Goal: Communication & Community: Answer question/provide support

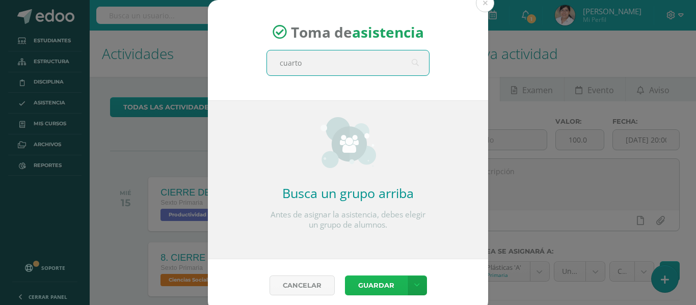
click at [384, 290] on button "Guardar" at bounding box center [376, 286] width 62 height 20
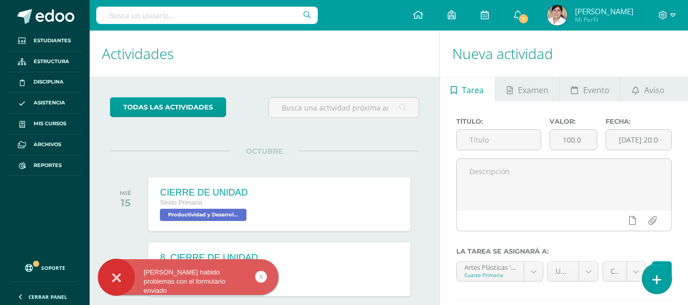
click at [657, 276] on icon at bounding box center [657, 280] width 9 height 12
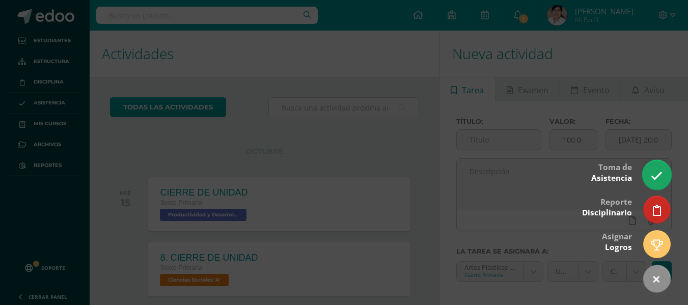
click at [658, 175] on icon at bounding box center [657, 176] width 12 height 12
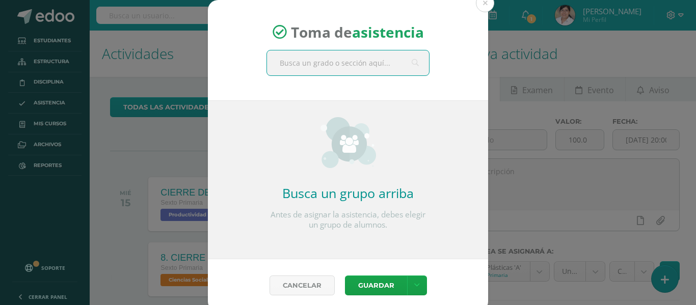
click at [358, 62] on input "text" at bounding box center [348, 62] width 162 height 25
type input "cuarto"
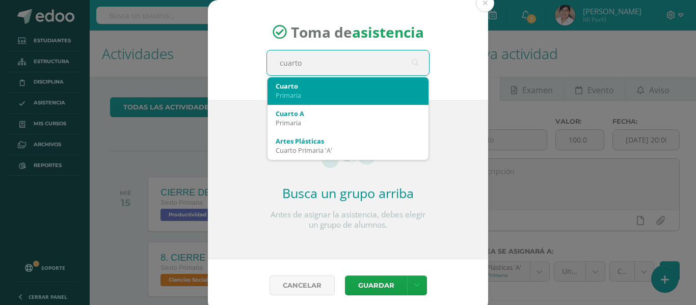
click at [348, 86] on div "Cuarto" at bounding box center [348, 86] width 145 height 9
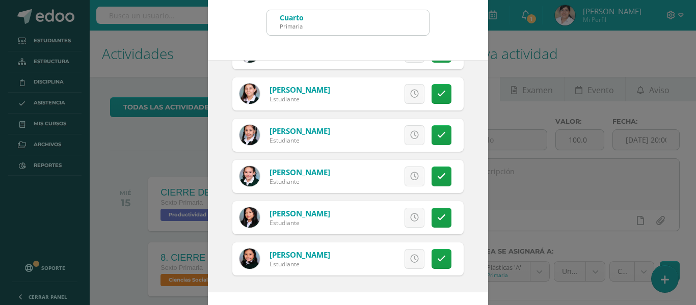
scroll to position [80, 0]
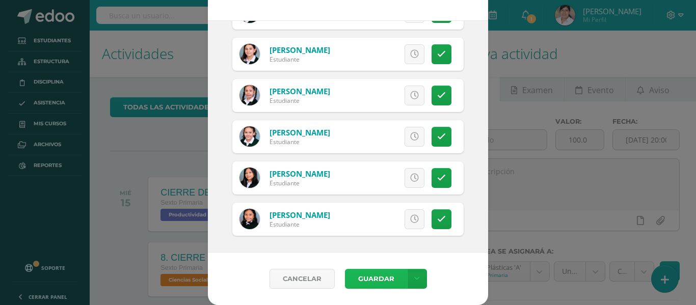
click at [382, 273] on button "Guardar" at bounding box center [376, 279] width 62 height 20
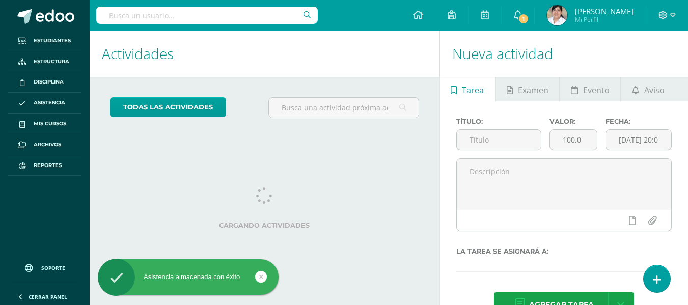
click at [672, 281] on div "Título: Valor: 100.0 Fecha: 2025-10-15 20:00:00 La tarea se asignará a: Agregar…" at bounding box center [564, 218] width 248 height 235
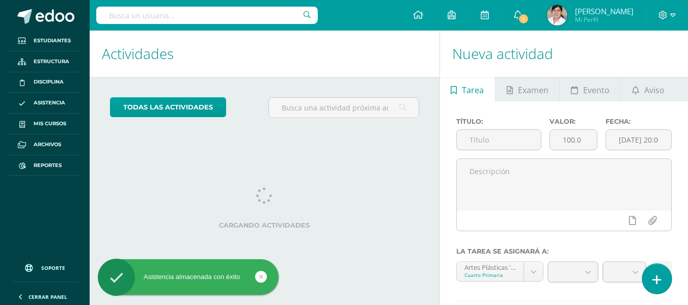
click at [656, 280] on icon at bounding box center [657, 280] width 9 height 12
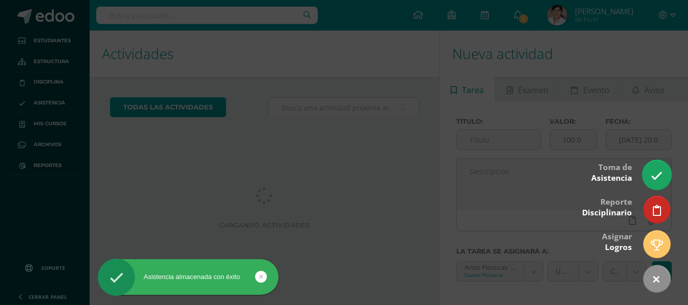
click at [657, 176] on icon at bounding box center [657, 176] width 12 height 12
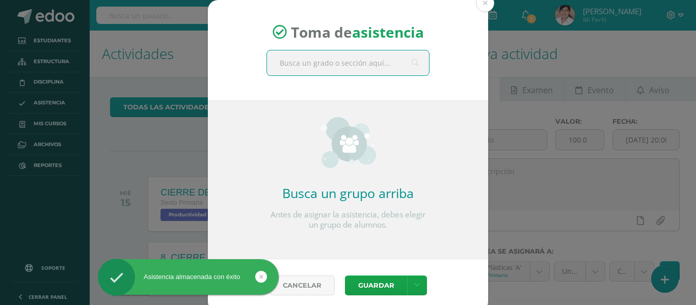
click at [356, 61] on input "text" at bounding box center [348, 62] width 162 height 25
type input "quinto"
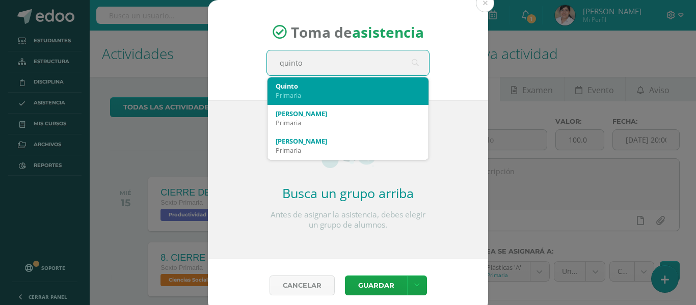
click at [343, 87] on div "Quinto" at bounding box center [348, 86] width 145 height 9
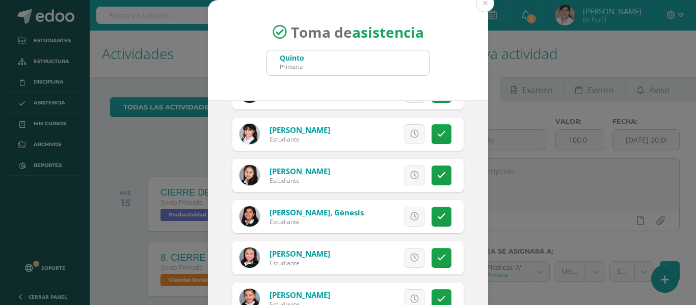
scroll to position [1070, 0]
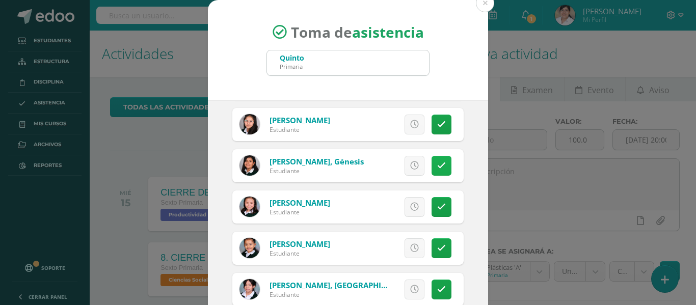
click at [437, 168] on icon at bounding box center [441, 166] width 9 height 9
click at [400, 170] on link "Excusa" at bounding box center [391, 166] width 65 height 20
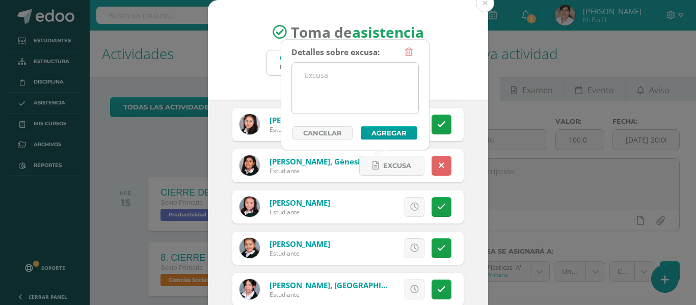
click at [317, 76] on textarea at bounding box center [355, 88] width 126 height 51
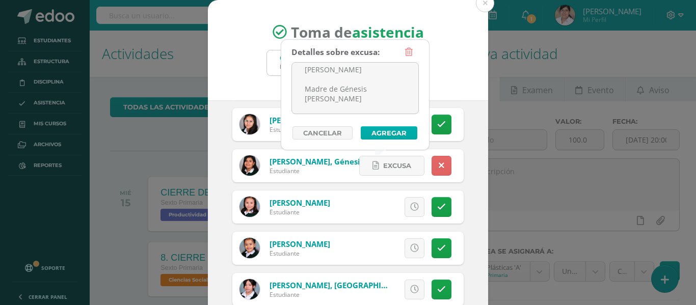
type textarea "Estimada Licenciada Raissa Almira Reciba un cordial saludo. Por este medio dese…"
click at [372, 129] on button "Agregar" at bounding box center [389, 132] width 57 height 13
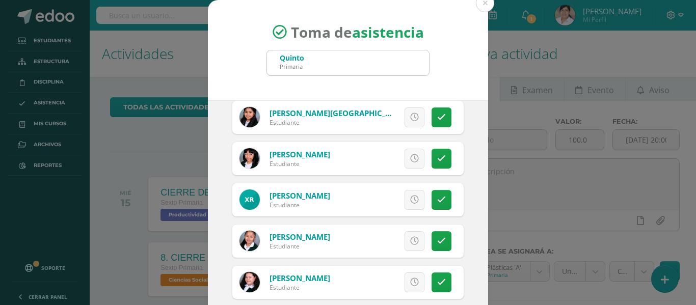
scroll to position [1376, 0]
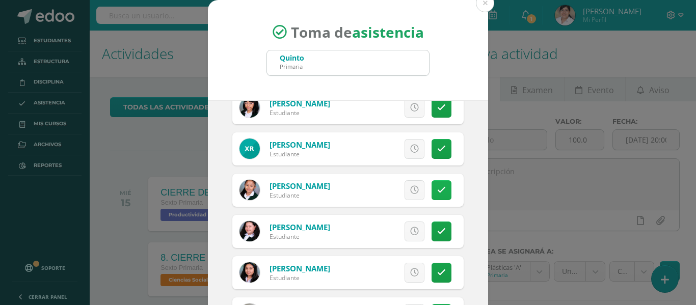
click at [432, 184] on link at bounding box center [442, 190] width 20 height 20
click at [383, 192] on span "Excusa" at bounding box center [397, 190] width 28 height 19
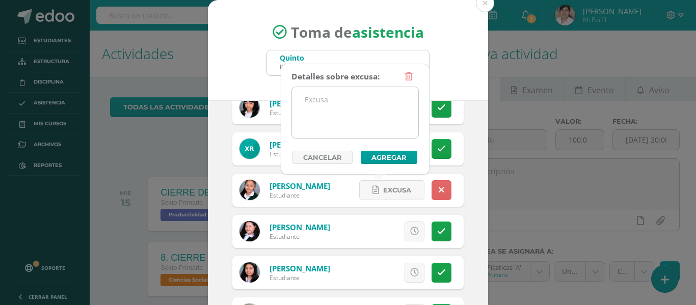
click at [366, 105] on textarea at bounding box center [355, 112] width 126 height 51
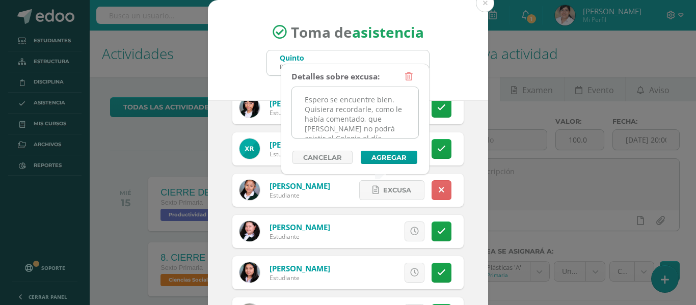
scroll to position [102, 0]
type textarea "Espero se encuentre bien. Quisiera recordarle, como le había comentado, que Mar…"
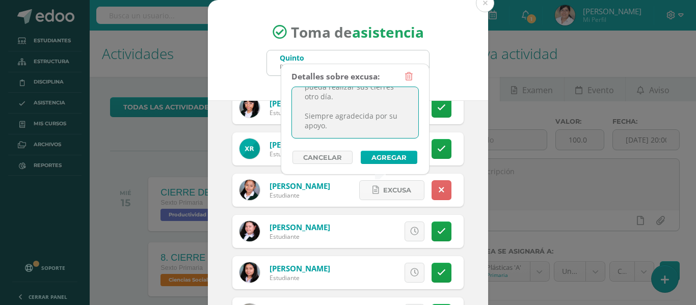
click at [389, 153] on button "Agregar" at bounding box center [389, 157] width 57 height 13
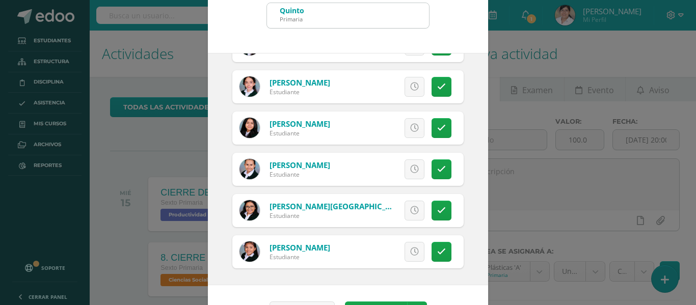
scroll to position [80, 0]
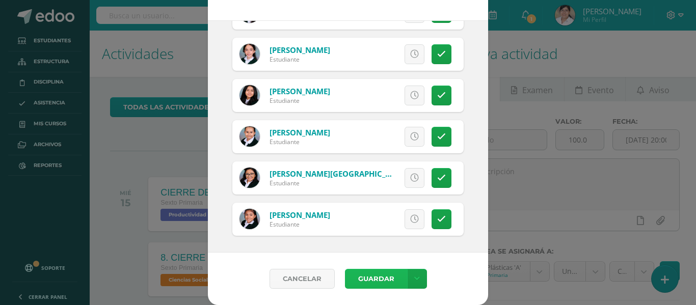
click at [359, 275] on button "Guardar" at bounding box center [376, 279] width 62 height 20
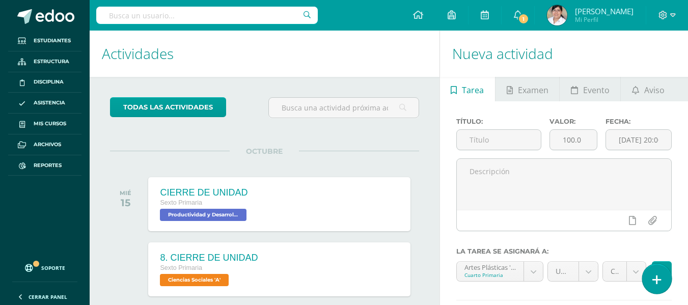
click at [664, 274] on link at bounding box center [656, 279] width 29 height 30
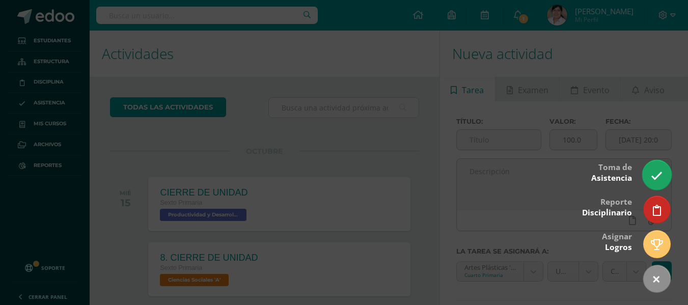
click at [655, 175] on icon at bounding box center [657, 176] width 12 height 12
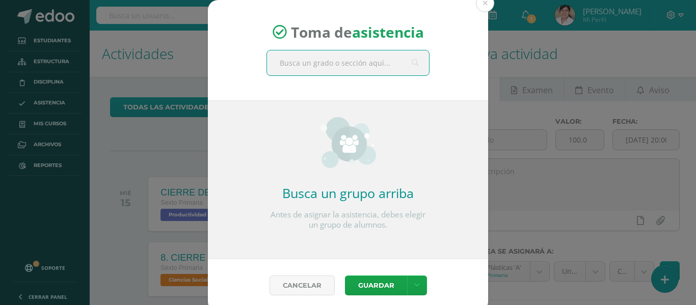
click at [330, 62] on input "text" at bounding box center [348, 62] width 162 height 25
type input "sexto a"
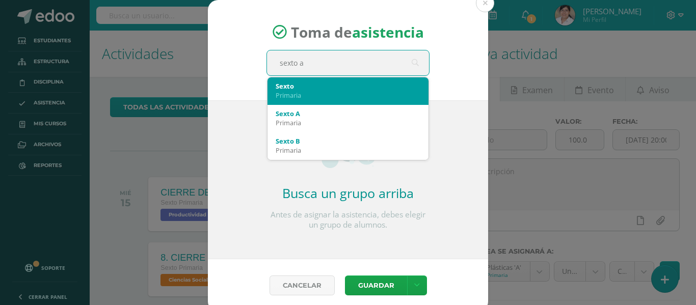
click at [332, 89] on div "Sexto" at bounding box center [348, 86] width 145 height 9
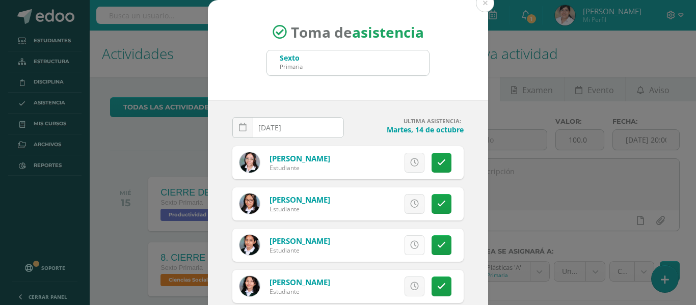
click at [410, 242] on icon at bounding box center [414, 245] width 9 height 9
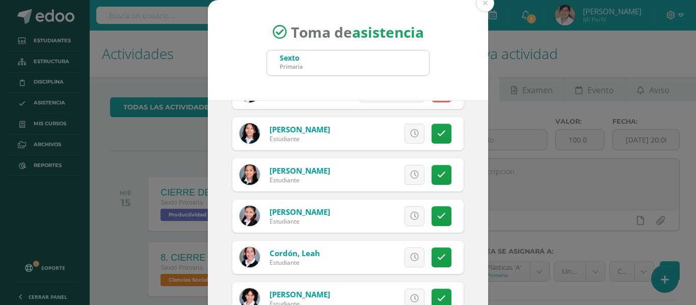
scroll to position [102, 0]
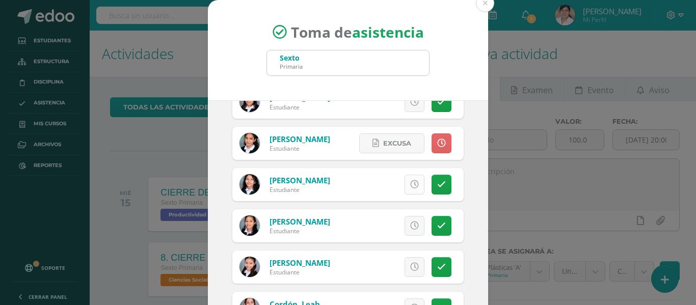
click at [410, 183] on icon at bounding box center [414, 184] width 9 height 9
click at [383, 184] on span "Excusa" at bounding box center [397, 184] width 28 height 19
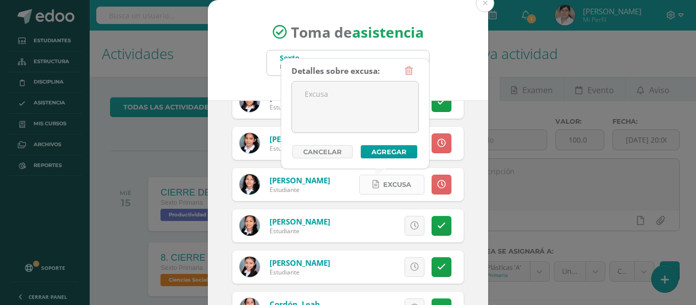
click at [383, 184] on span "Excusa" at bounding box center [397, 184] width 28 height 19
click at [437, 187] on icon at bounding box center [441, 184] width 9 height 9
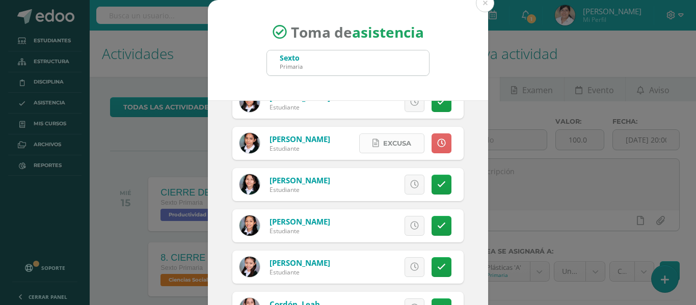
click at [388, 144] on span "Excusa" at bounding box center [397, 143] width 28 height 19
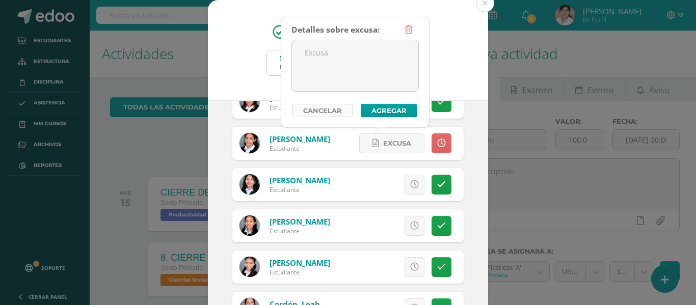
click at [316, 107] on link "Cancelar" at bounding box center [322, 110] width 60 height 13
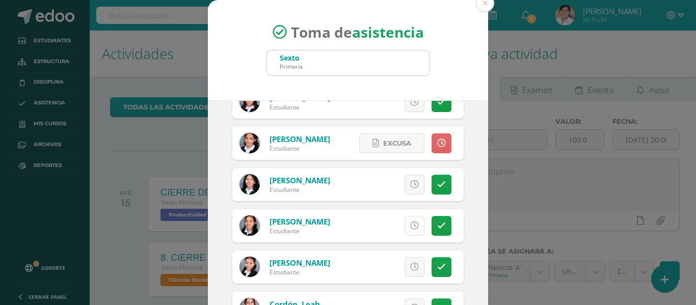
click at [410, 227] on icon at bounding box center [414, 226] width 9 height 9
click at [390, 226] on span "Excusa" at bounding box center [397, 226] width 28 height 19
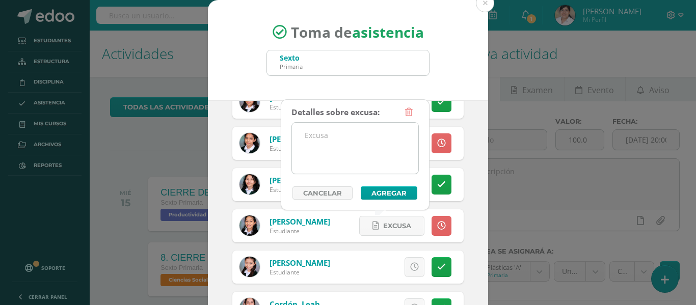
click at [354, 154] on textarea at bounding box center [355, 148] width 126 height 51
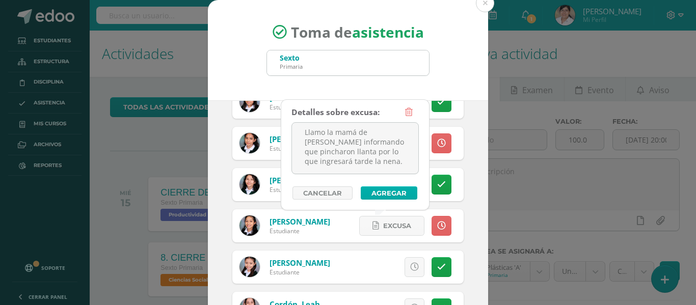
type textarea "Llamo la mamá de Valeria Castañeda informando que pincharon llanta por lo que i…"
click at [380, 192] on button "Agregar" at bounding box center [389, 192] width 57 height 13
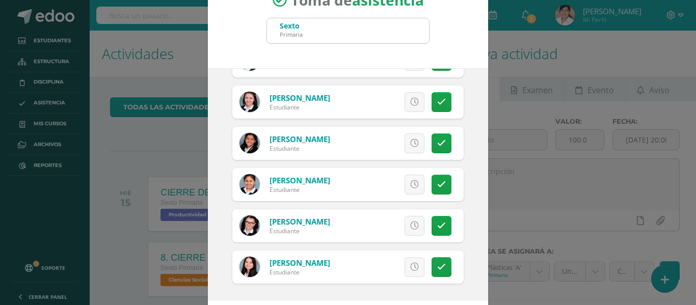
scroll to position [80, 0]
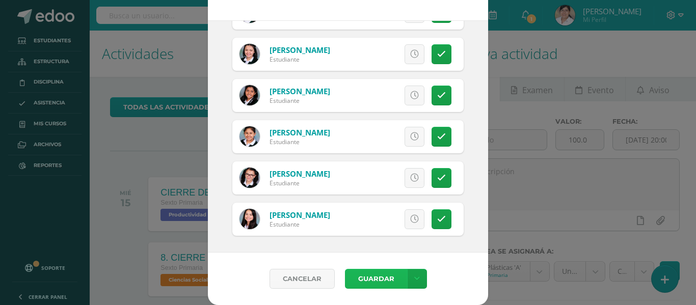
click at [365, 277] on button "Guardar" at bounding box center [376, 279] width 62 height 20
